Goal: Transaction & Acquisition: Download file/media

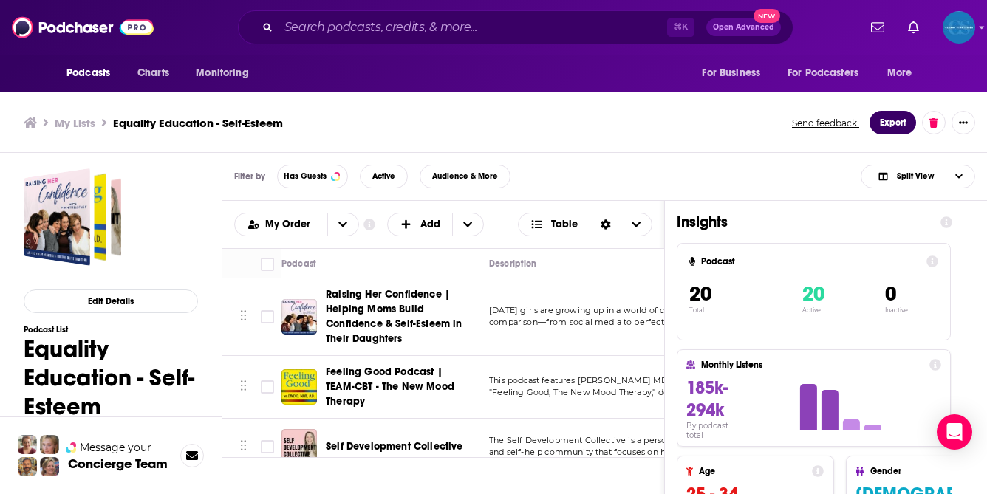
click at [891, 124] on button "Export" at bounding box center [893, 123] width 47 height 24
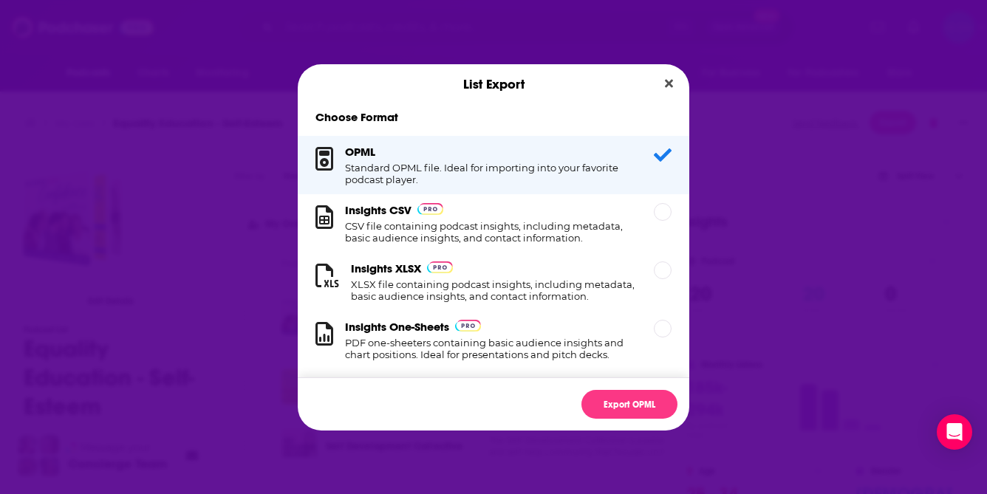
click at [535, 221] on h1 "CSV file containing podcast insights, including metadata, basic audience insigh…" at bounding box center [490, 232] width 291 height 24
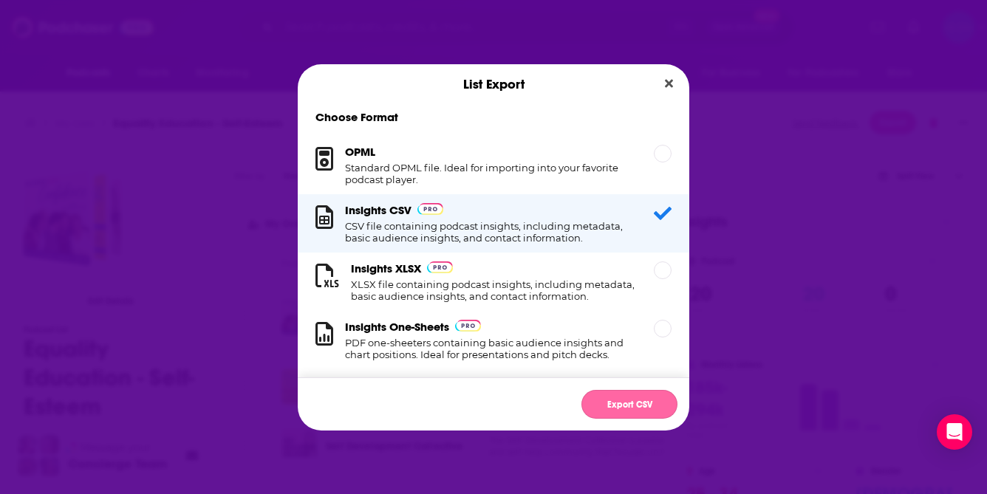
click at [629, 406] on button "Export CSV" at bounding box center [629, 404] width 96 height 29
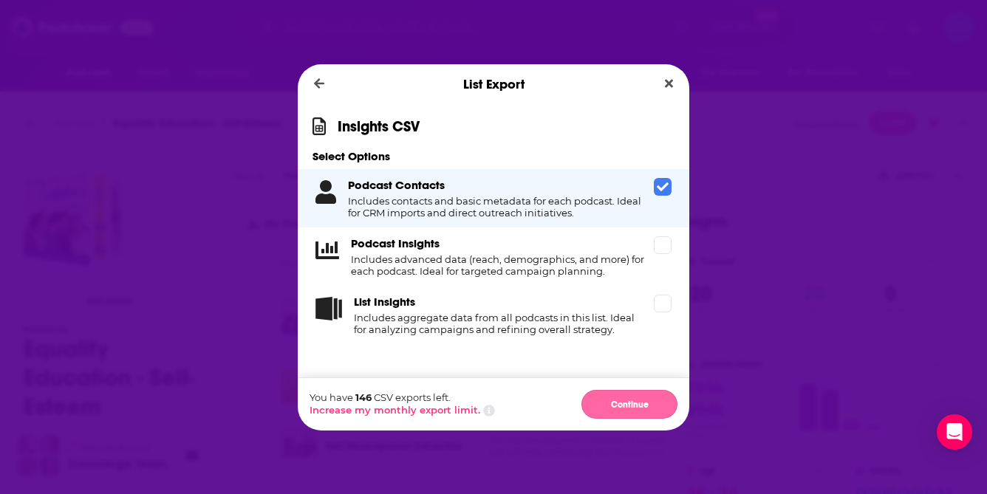
click at [630, 405] on button "Continue" at bounding box center [629, 404] width 96 height 29
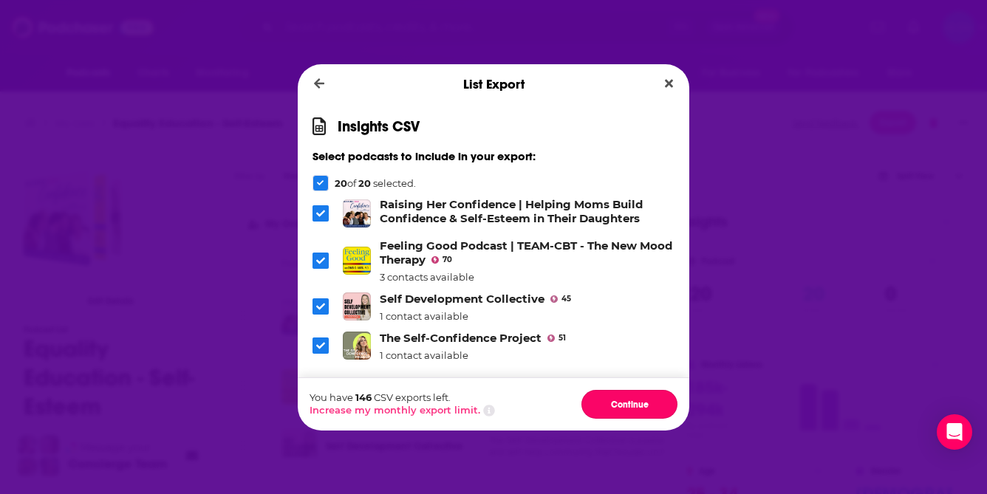
click at [630, 405] on button "Continue" at bounding box center [629, 404] width 96 height 29
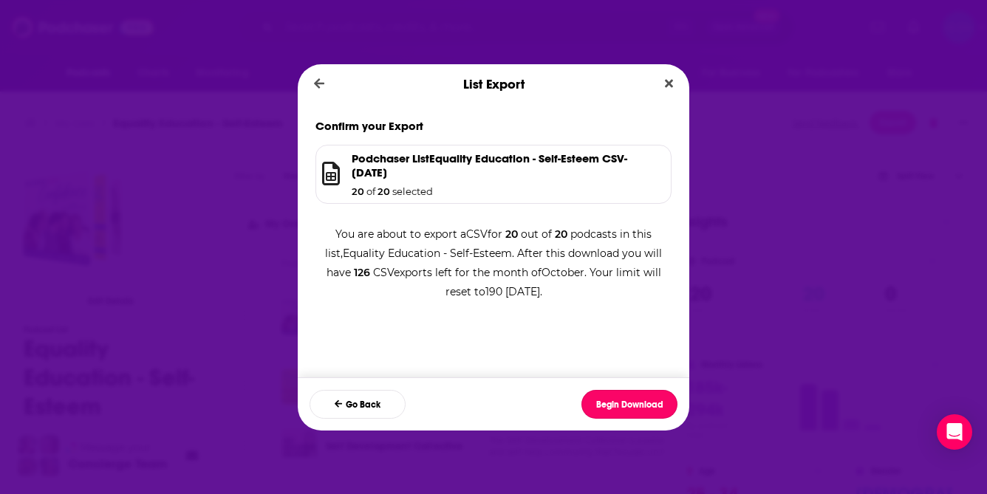
click at [630, 405] on button "Begin Download" at bounding box center [629, 404] width 96 height 29
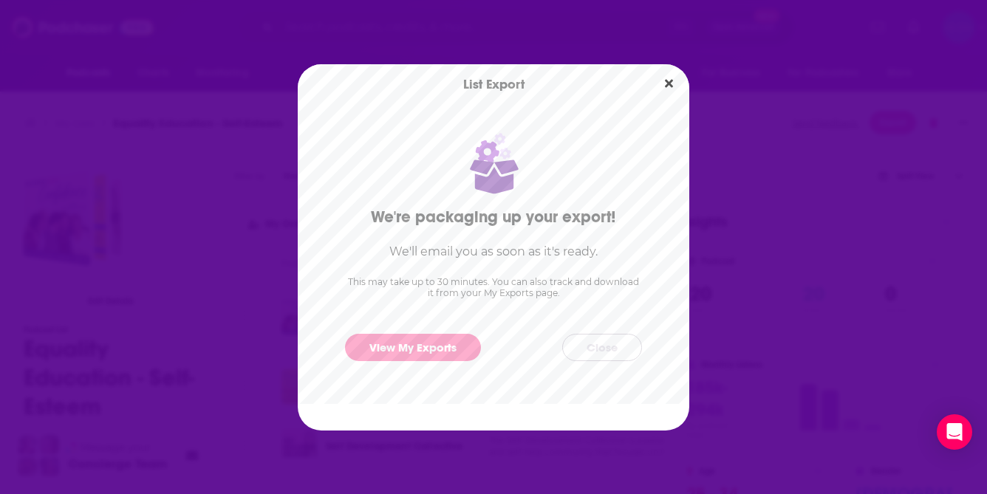
click at [611, 342] on button "Close" at bounding box center [602, 347] width 80 height 27
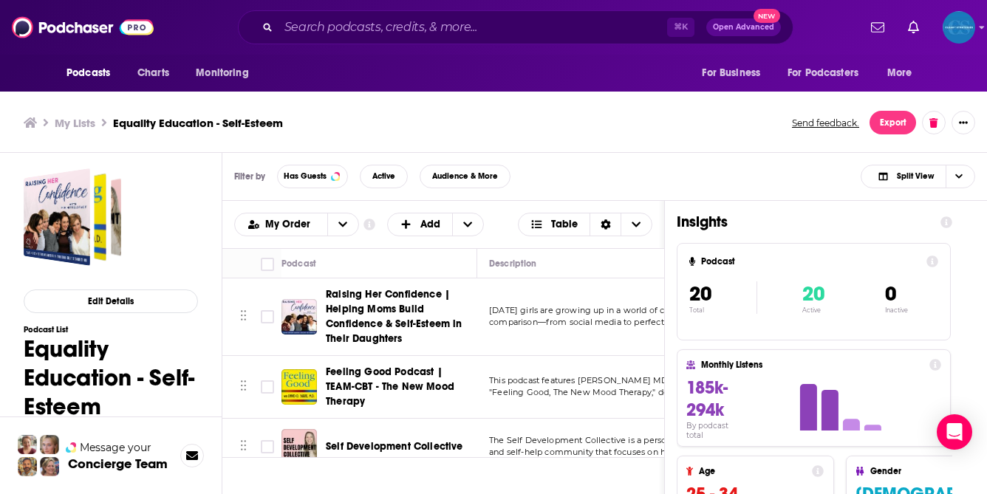
click at [80, 119] on h3 "My Lists" at bounding box center [75, 123] width 41 height 14
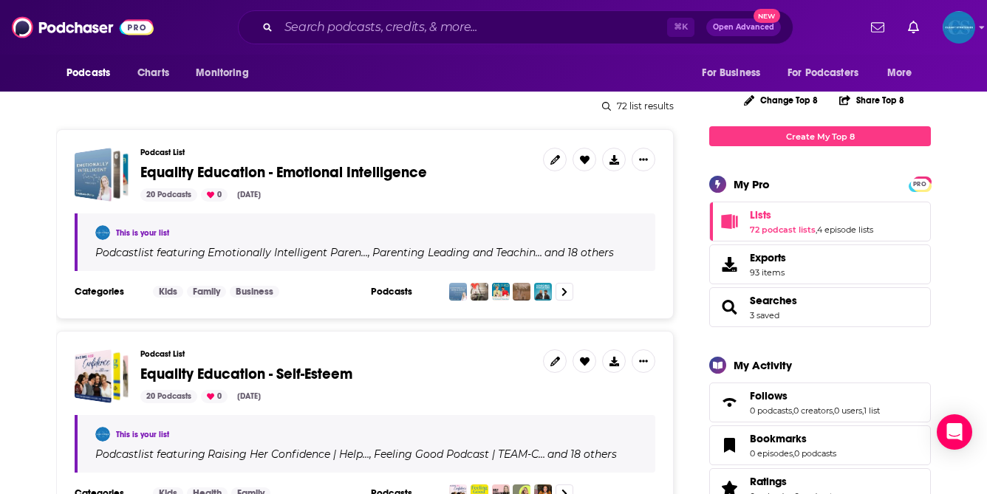
scroll to position [180, 0]
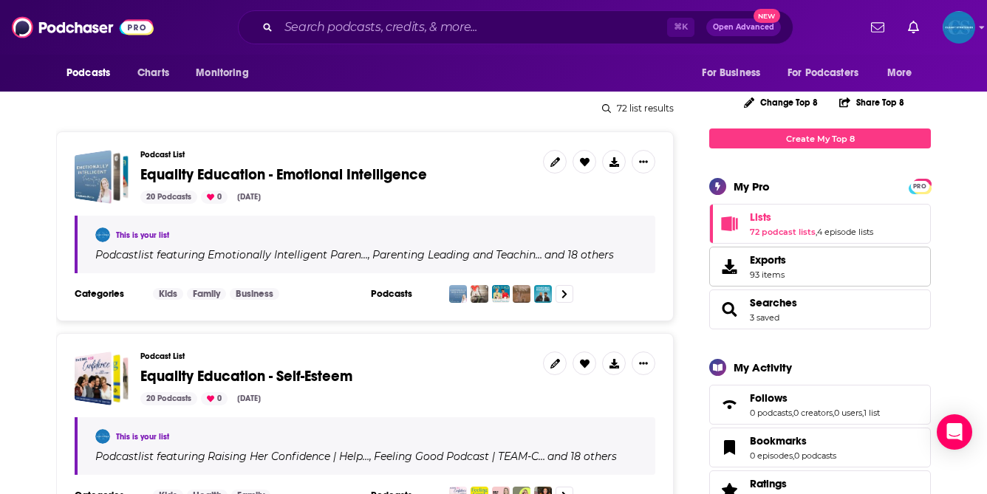
click at [789, 268] on link "Exports 93 items" at bounding box center [820, 267] width 222 height 40
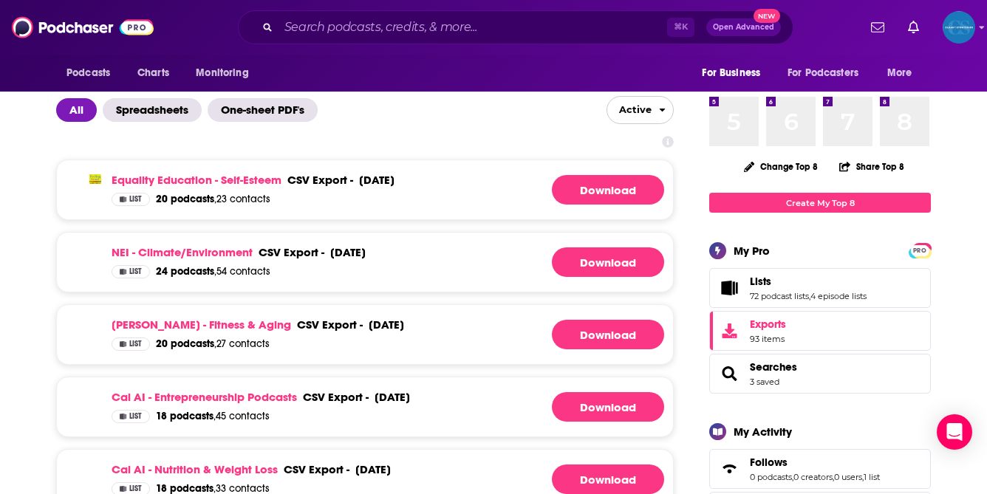
scroll to position [36, 0]
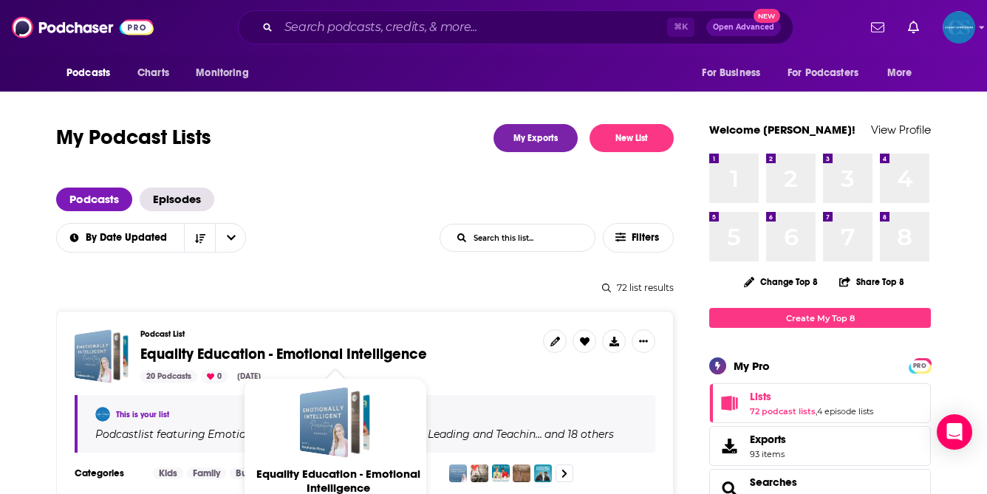
click at [389, 350] on span "Equality Education - Emotional Intelligence" at bounding box center [283, 354] width 287 height 18
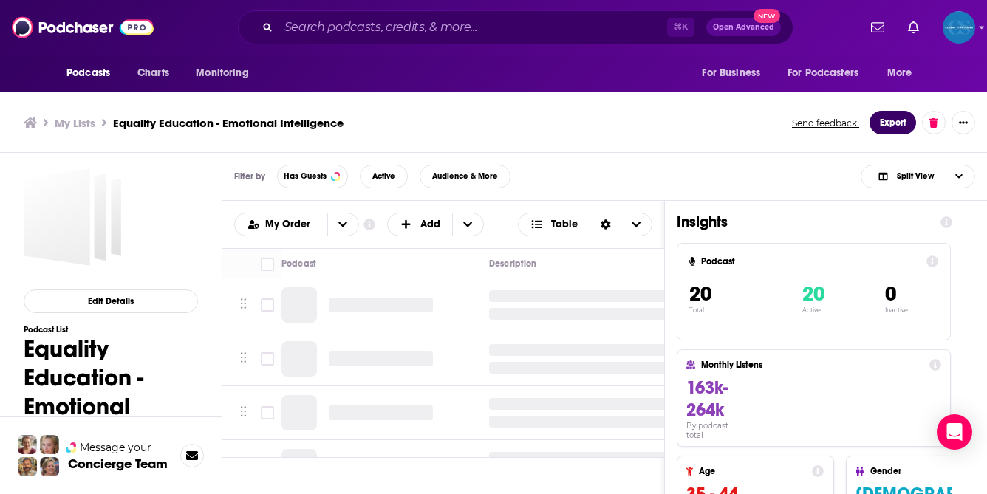
click at [895, 128] on button "Export" at bounding box center [893, 123] width 47 height 24
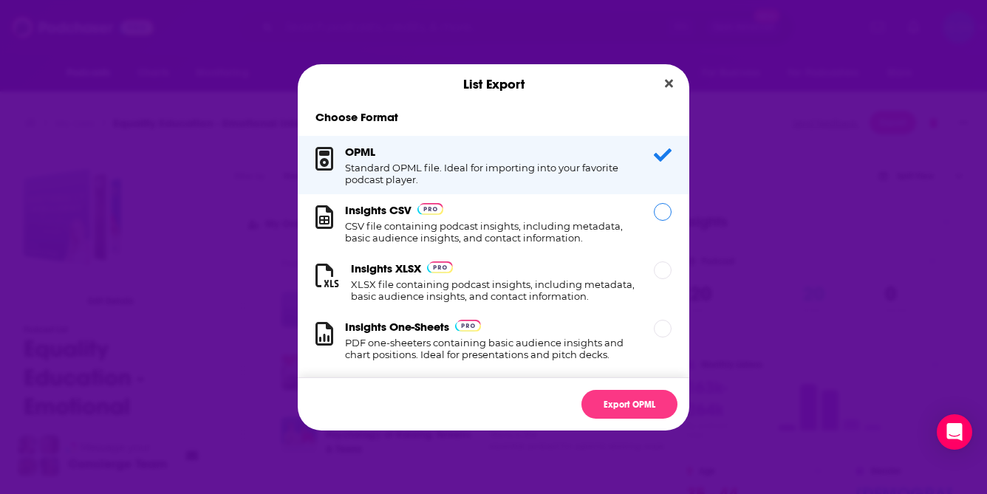
click at [579, 215] on div "Insights CSV CSV file containing podcast insights, including metadata, basic au…" at bounding box center [490, 223] width 291 height 41
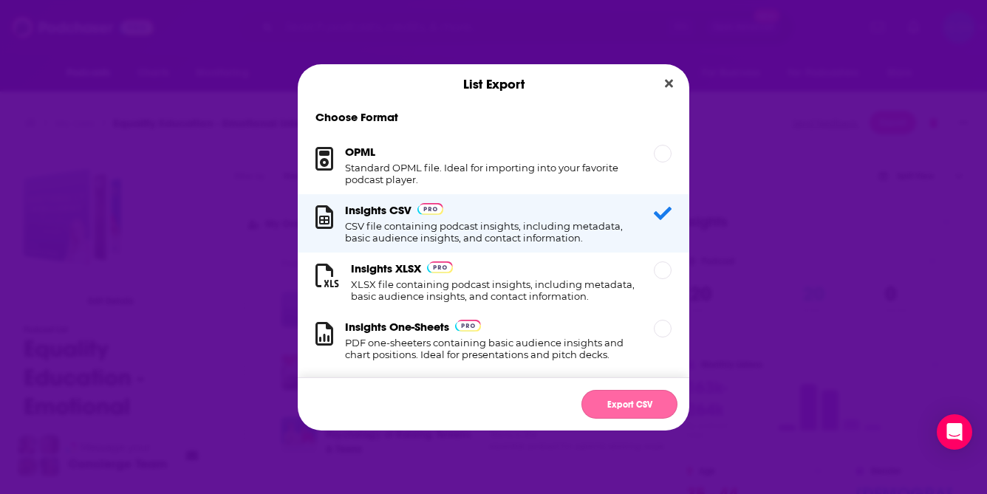
click at [627, 399] on button "Export CSV" at bounding box center [629, 404] width 96 height 29
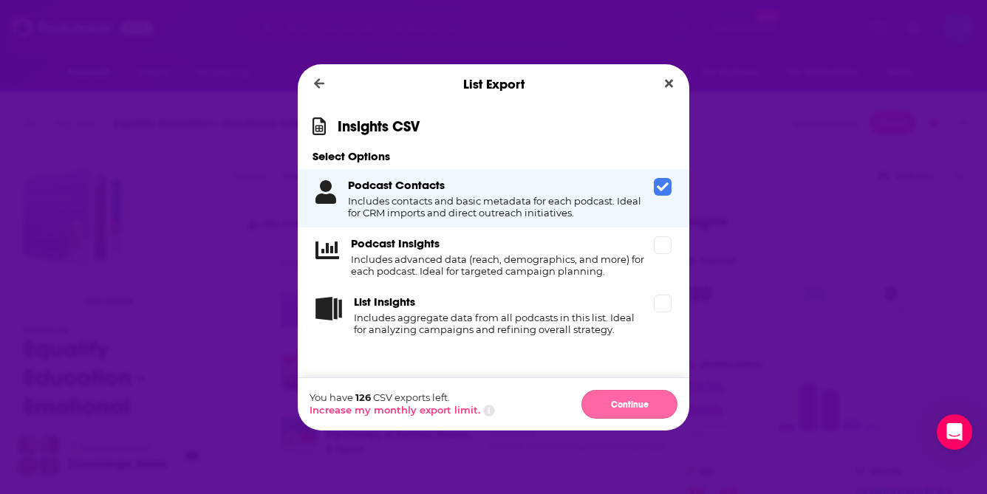
click at [626, 414] on button "Continue" at bounding box center [629, 404] width 96 height 29
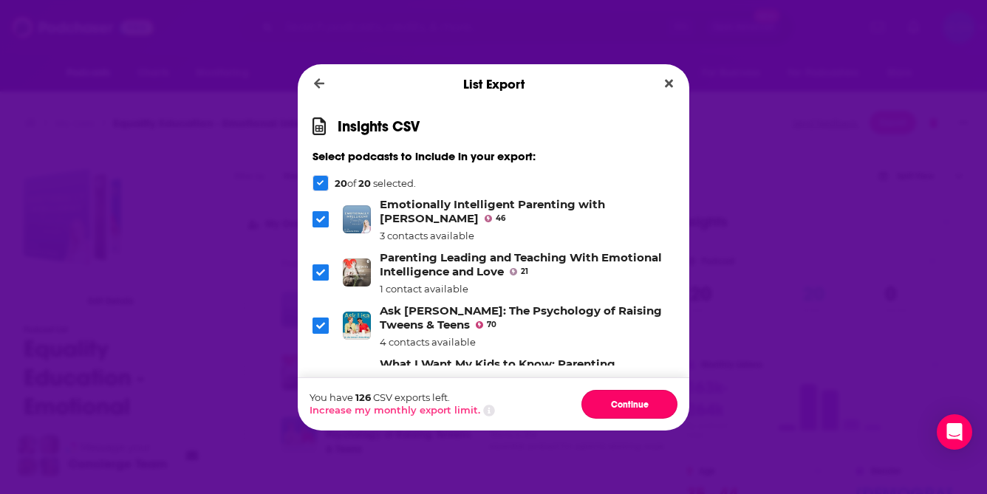
click at [626, 414] on button "Continue" at bounding box center [629, 404] width 96 height 29
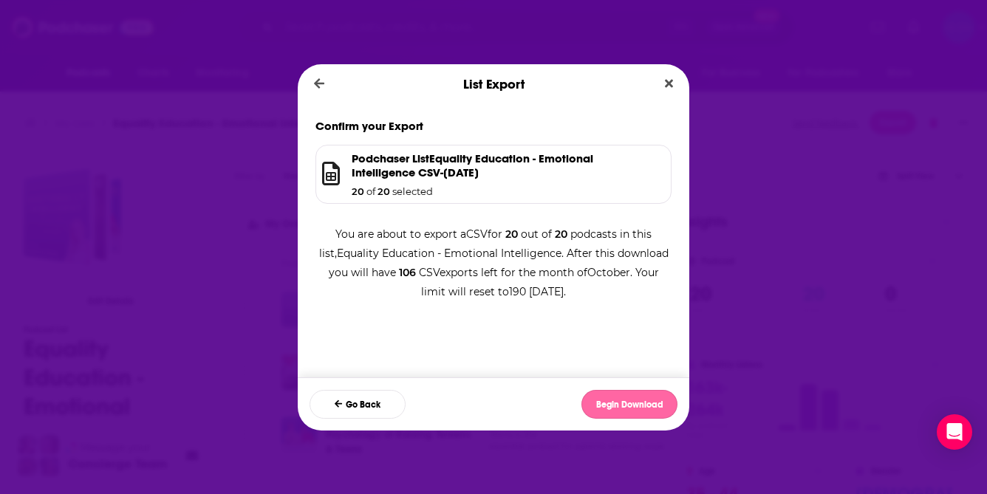
click at [627, 410] on button "Begin Download" at bounding box center [629, 404] width 96 height 29
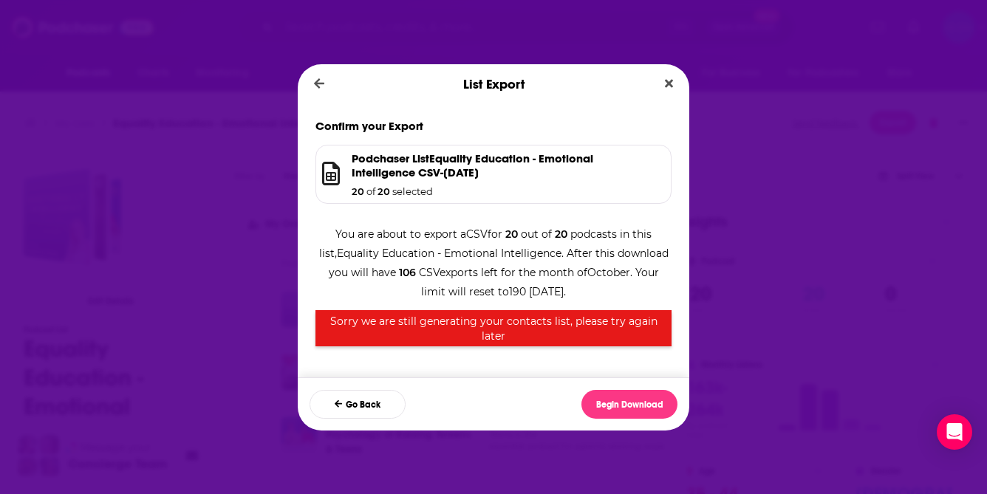
click at [673, 260] on div "Confirm your Export Podchaser List Equality Education - Emotional Intelligence …" at bounding box center [494, 240] width 392 height 273
click at [638, 407] on button "Begin Download" at bounding box center [629, 404] width 96 height 29
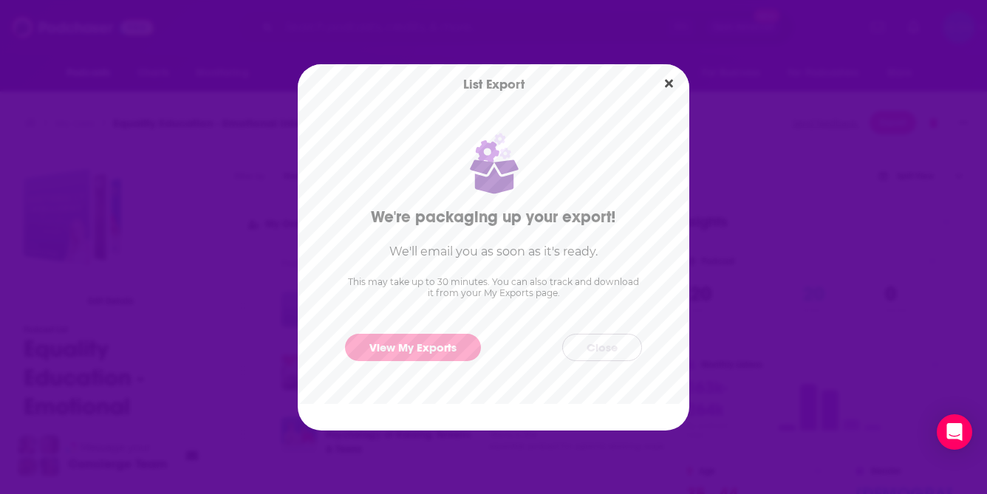
click at [594, 344] on button "Close" at bounding box center [602, 347] width 80 height 27
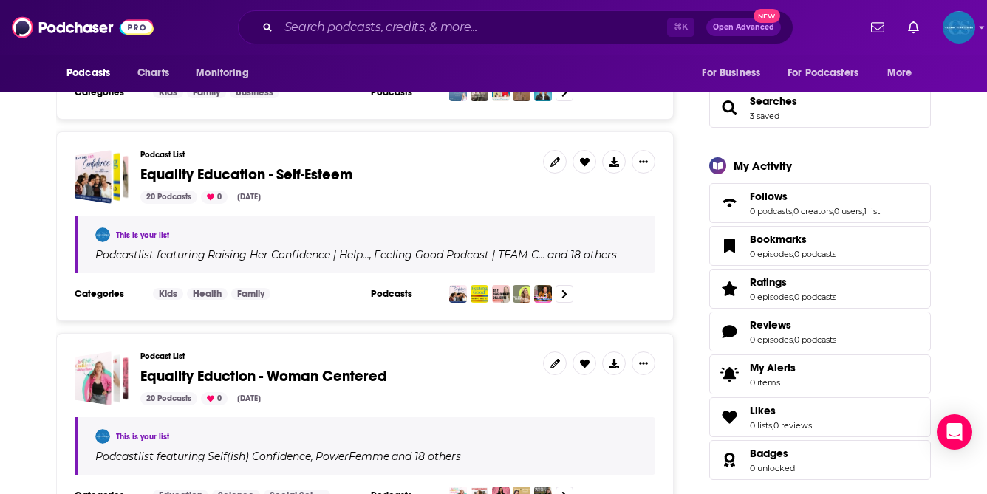
scroll to position [386, 0]
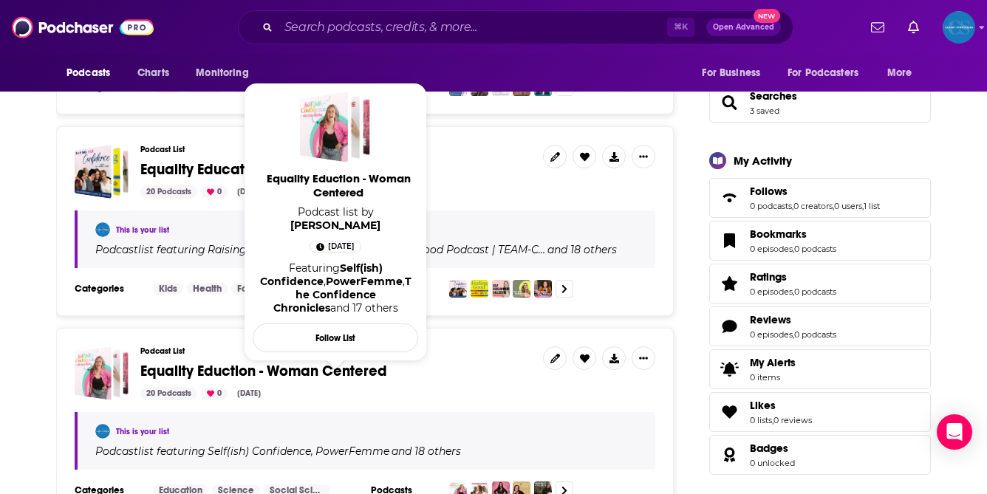
click at [316, 364] on span "Equality Eduction - Woman Centered" at bounding box center [263, 371] width 247 height 18
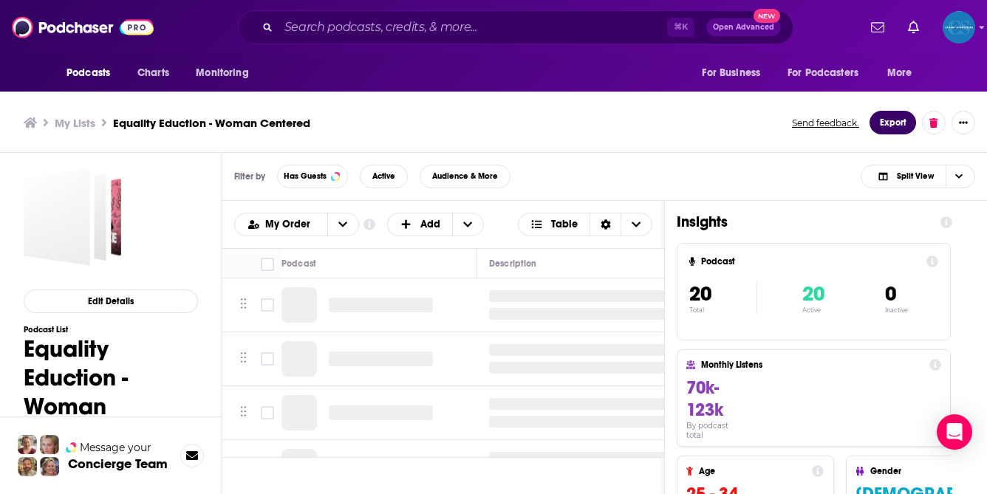
click at [897, 123] on button "Export" at bounding box center [893, 123] width 47 height 24
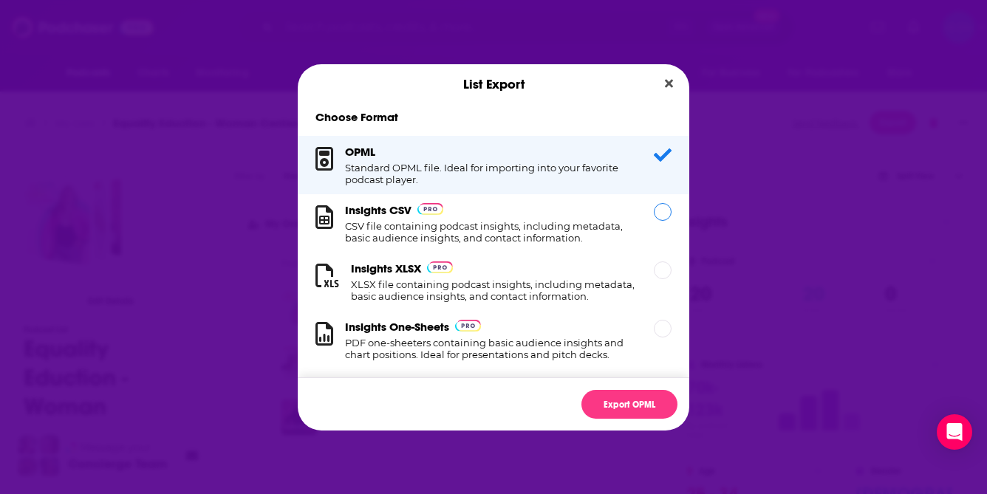
click at [573, 222] on h1 "CSV file containing podcast insights, including metadata, basic audience insigh…" at bounding box center [490, 232] width 291 height 24
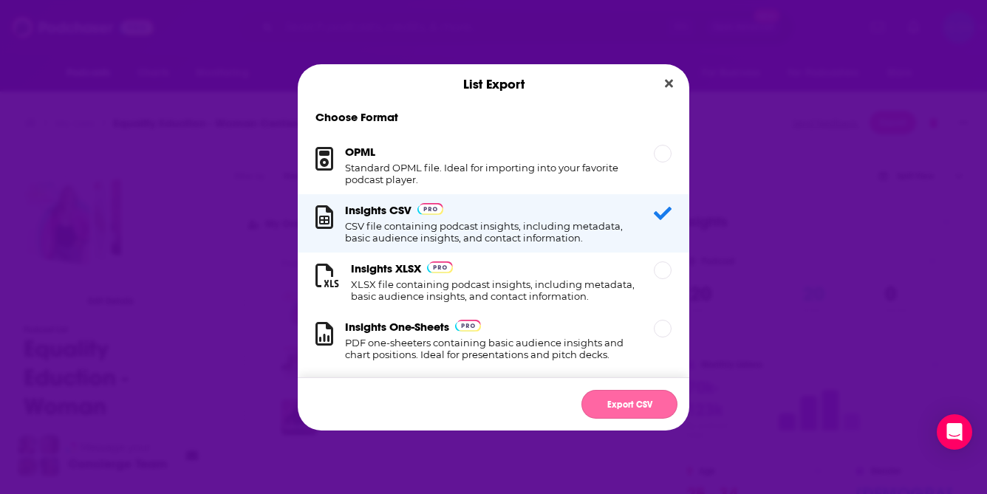
click at [612, 407] on button "Export CSV" at bounding box center [629, 404] width 96 height 29
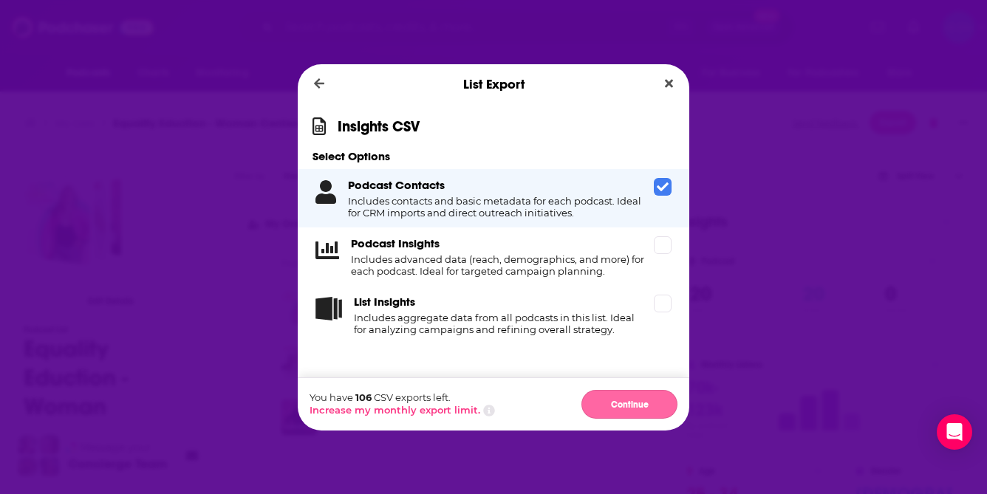
click at [643, 402] on button "Continue" at bounding box center [629, 404] width 96 height 29
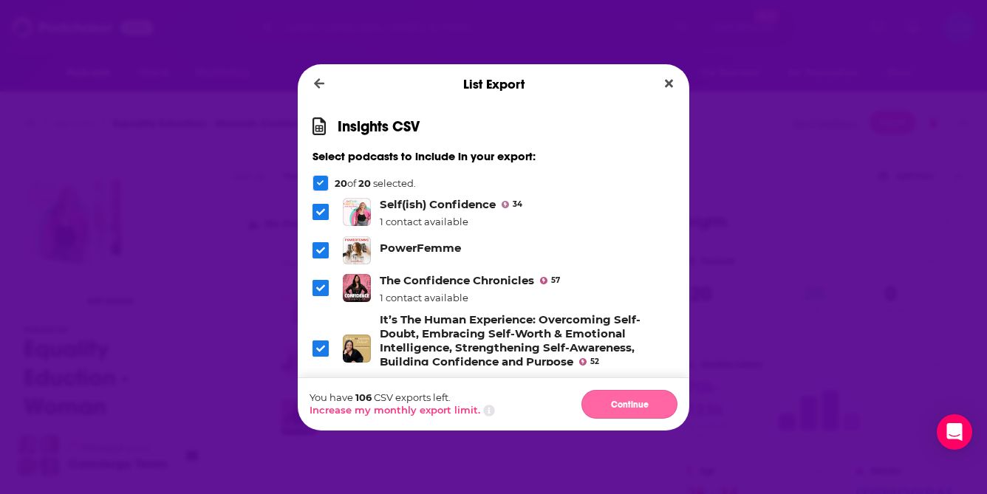
click at [642, 403] on button "Continue" at bounding box center [629, 404] width 96 height 29
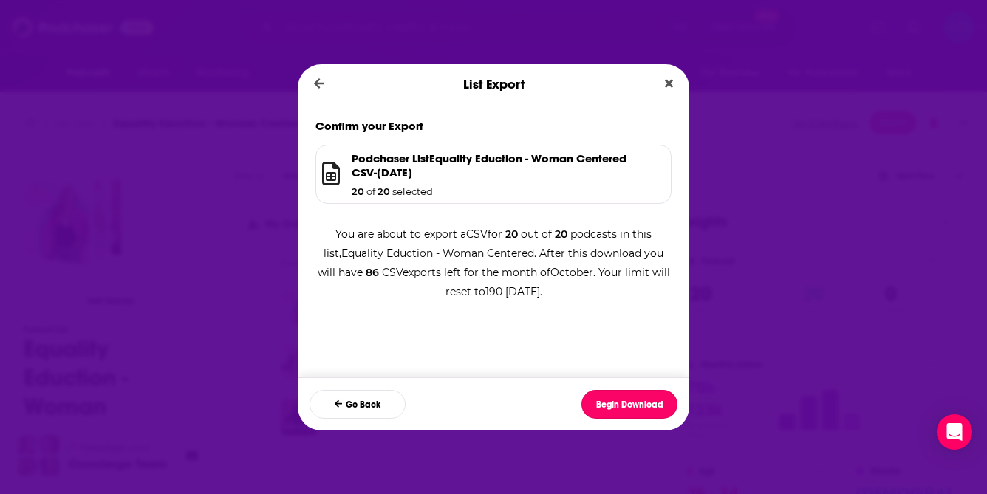
click at [642, 403] on button "Begin Download" at bounding box center [629, 404] width 96 height 29
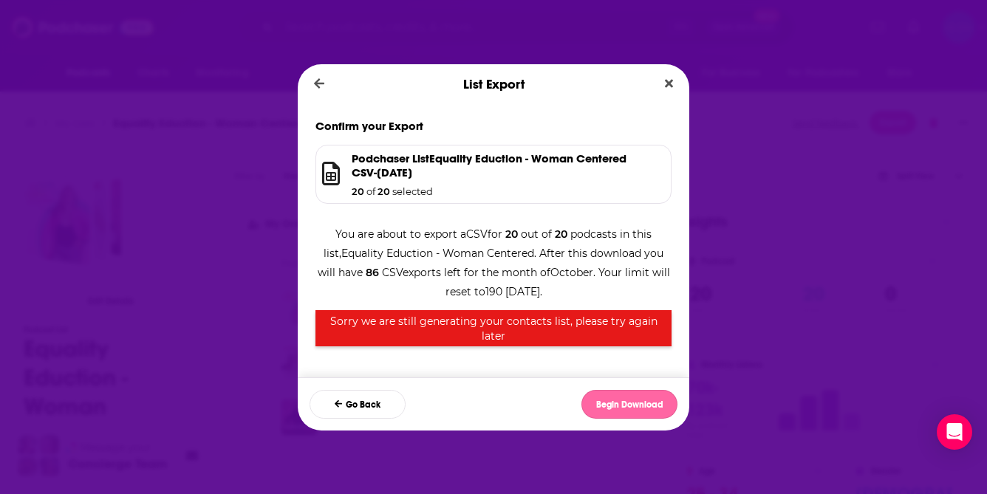
click at [635, 406] on button "Begin Download" at bounding box center [629, 404] width 96 height 29
click at [627, 403] on button "Begin Download" at bounding box center [629, 404] width 96 height 29
click at [621, 257] on div "You are about to export a CSV for 20 out of 20 podcasts in this list, Equality …" at bounding box center [493, 278] width 356 height 137
click at [676, 81] on button "Close" at bounding box center [669, 84] width 20 height 18
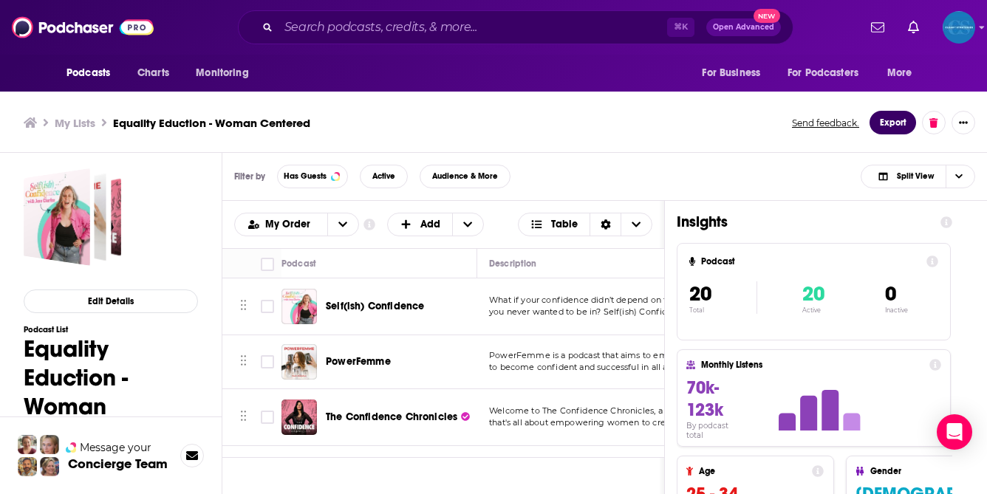
click at [888, 117] on button "Export" at bounding box center [893, 123] width 47 height 24
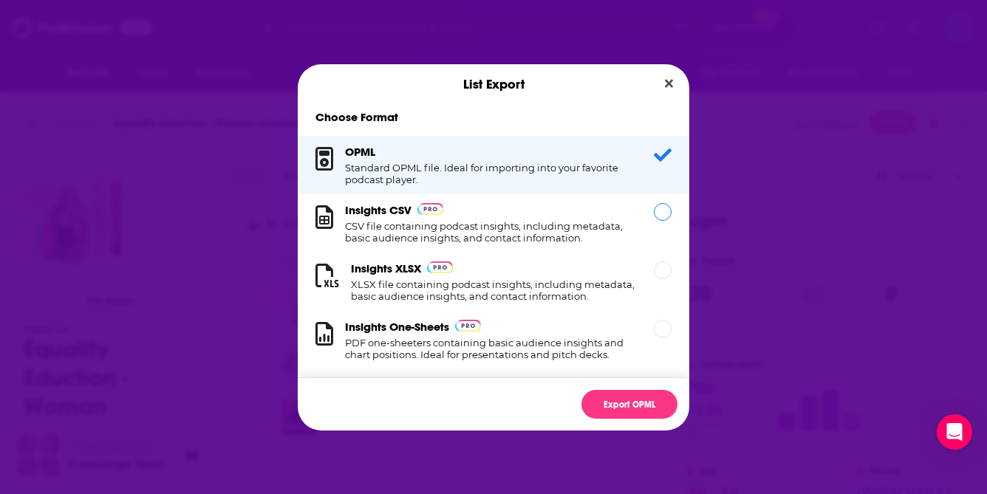
click at [512, 228] on h1 "CSV file containing podcast insights, including metadata, basic audience insigh…" at bounding box center [490, 232] width 291 height 24
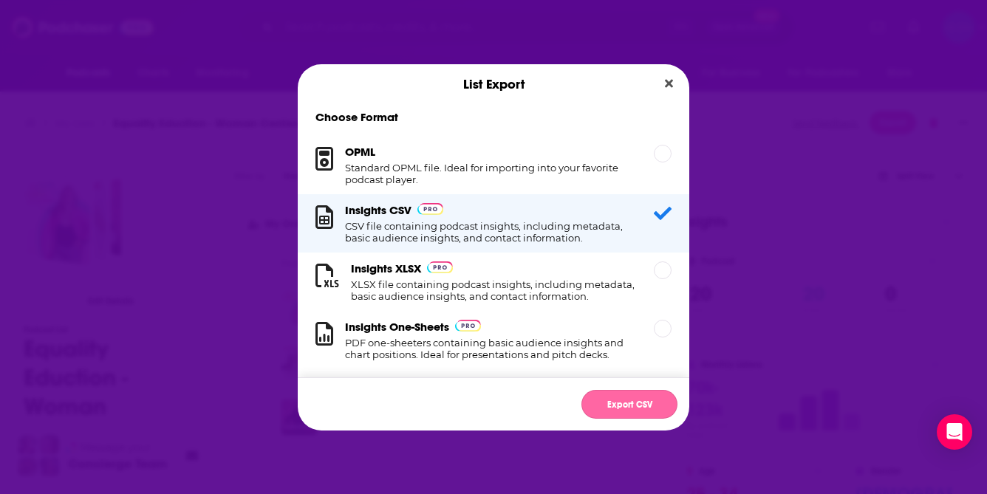
click at [618, 403] on button "Export CSV" at bounding box center [629, 404] width 96 height 29
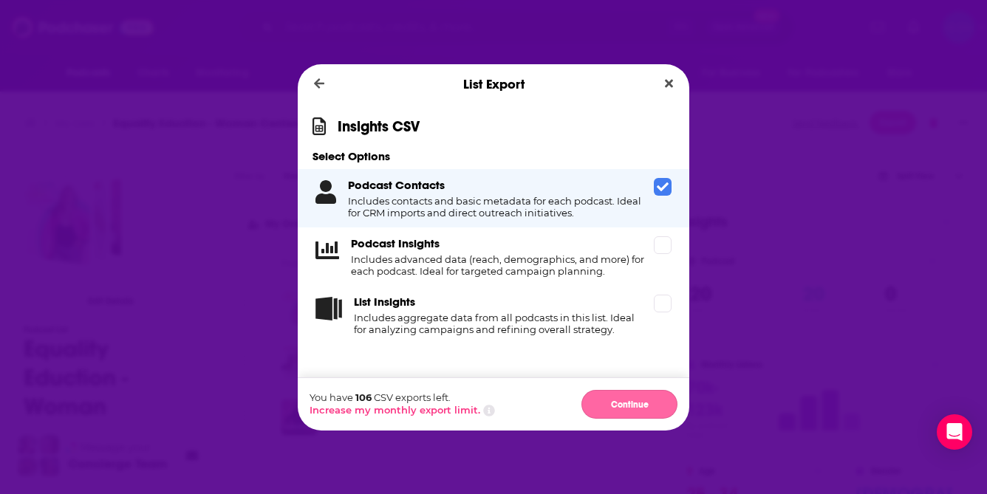
click at [634, 403] on button "Continue" at bounding box center [629, 404] width 96 height 29
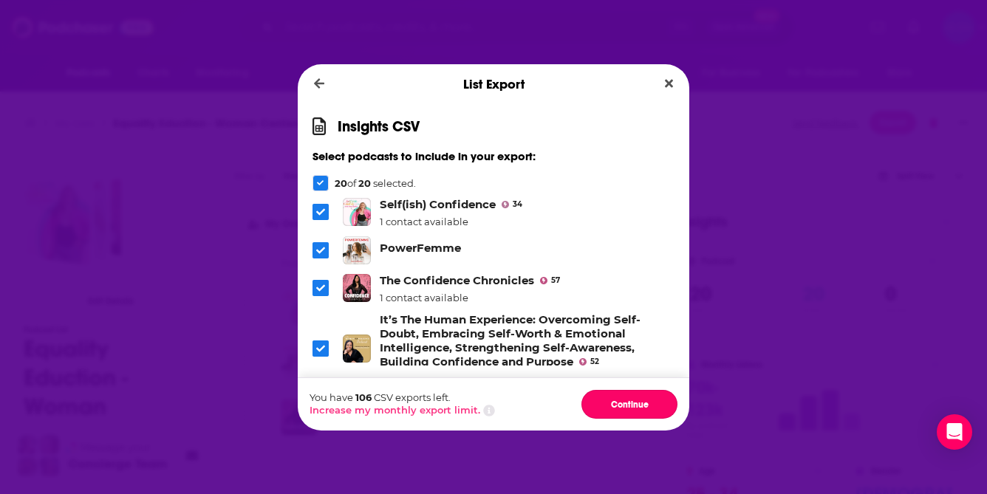
click at [634, 403] on button "Continue" at bounding box center [629, 404] width 96 height 29
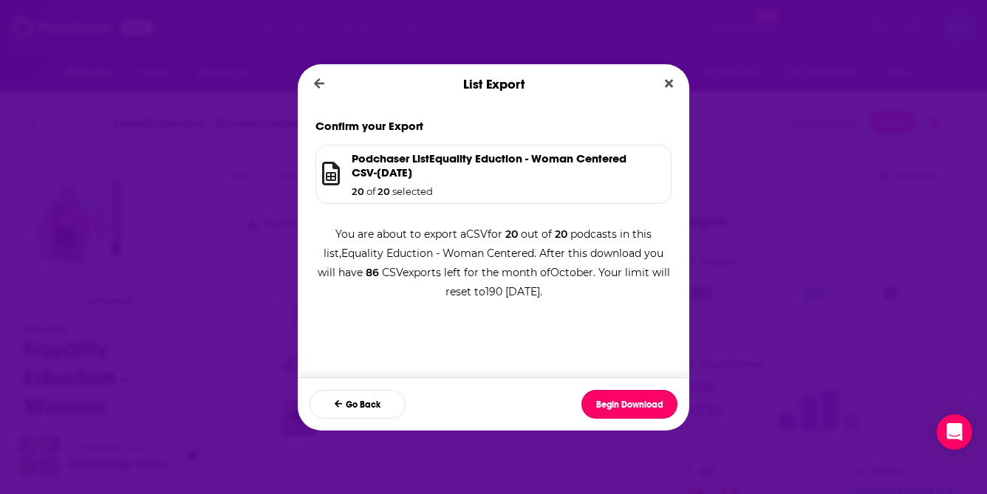
click at [634, 403] on button "Begin Download" at bounding box center [629, 404] width 96 height 29
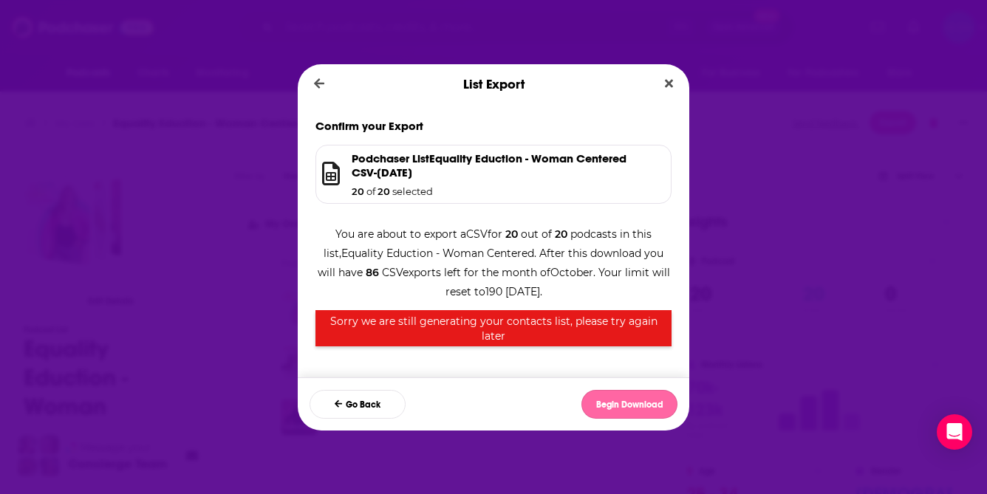
click at [630, 403] on button "Begin Download" at bounding box center [629, 404] width 96 height 29
click at [635, 403] on button "Begin Download" at bounding box center [629, 404] width 96 height 29
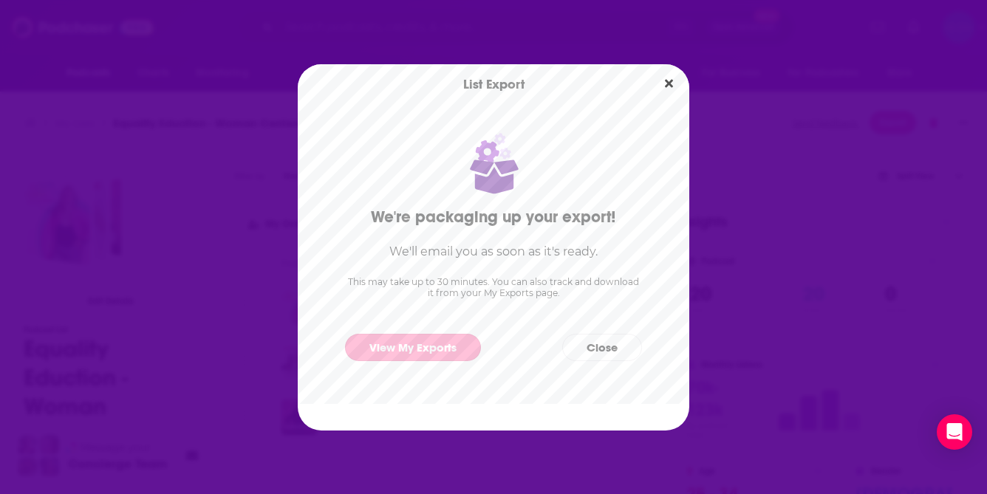
click at [420, 348] on link "View My Exports" at bounding box center [413, 347] width 136 height 27
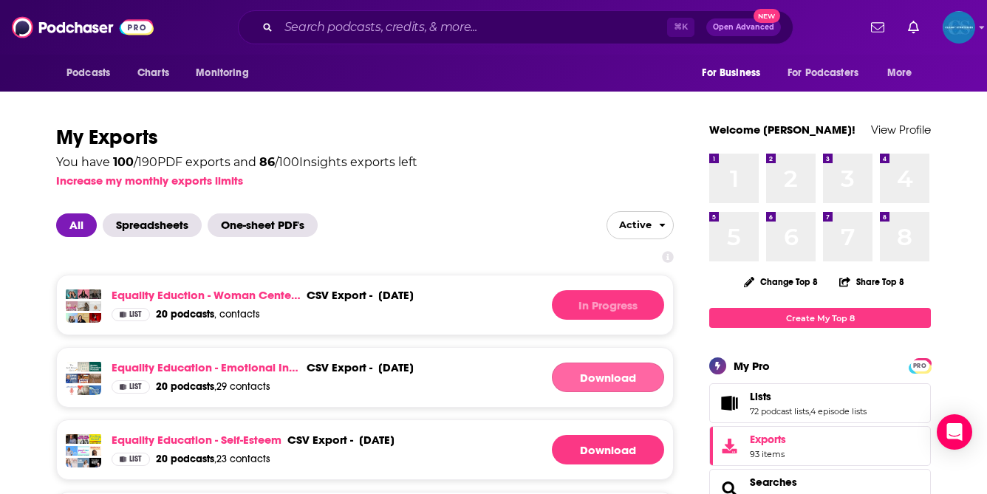
click at [598, 377] on link "Download" at bounding box center [608, 378] width 112 height 30
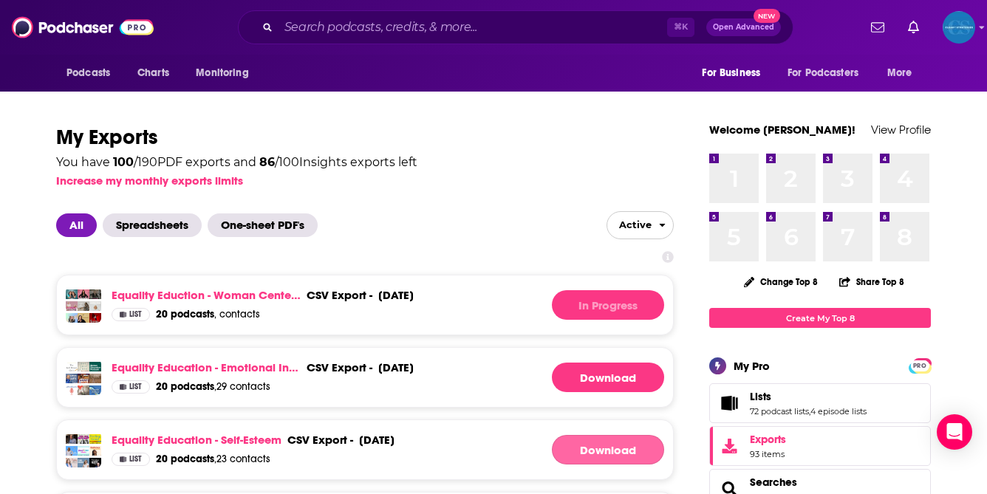
click at [617, 451] on link "Download" at bounding box center [608, 450] width 112 height 30
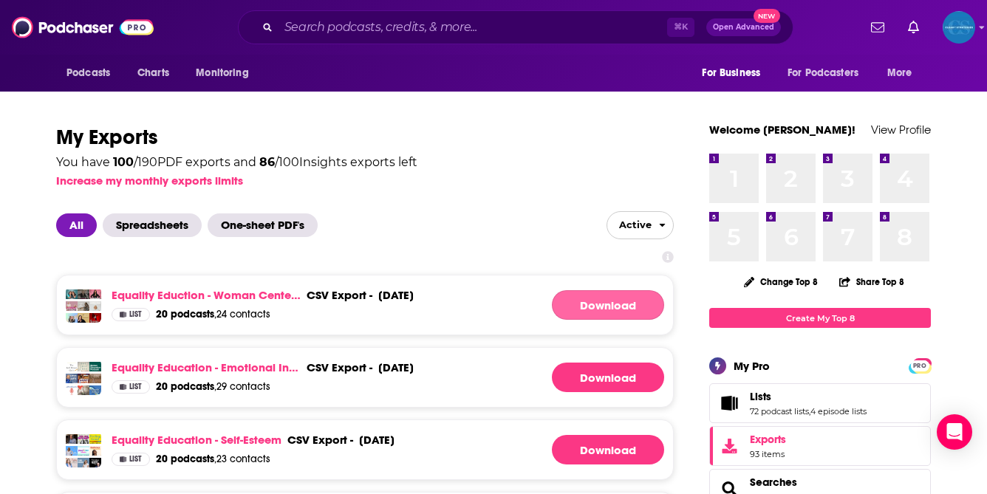
click at [618, 307] on link "Download" at bounding box center [608, 305] width 112 height 30
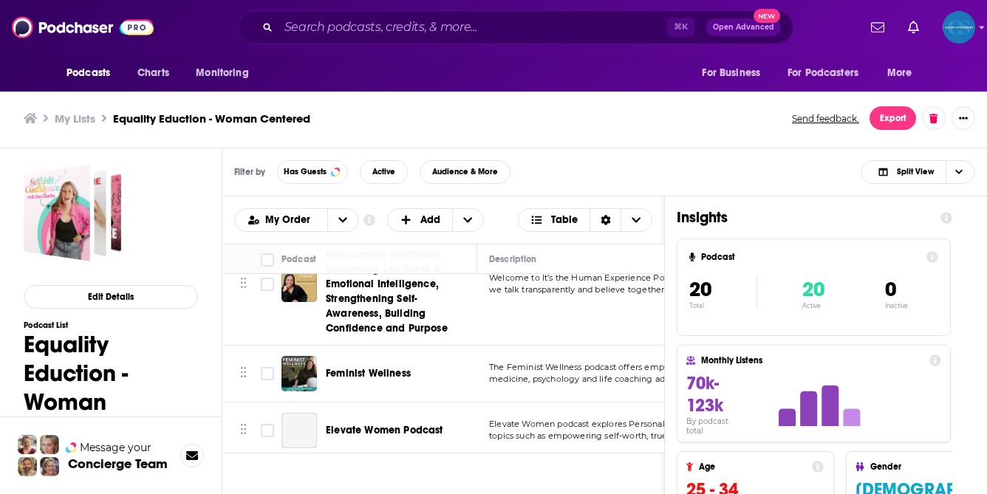
scroll to position [310, 0]
